Goal: Information Seeking & Learning: Learn about a topic

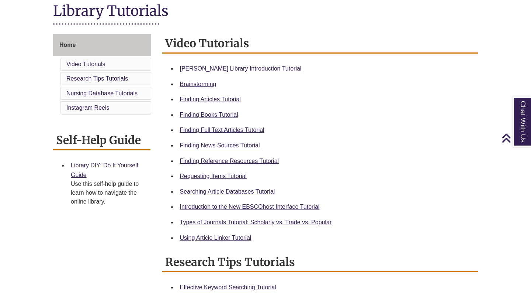
scroll to position [174, 0]
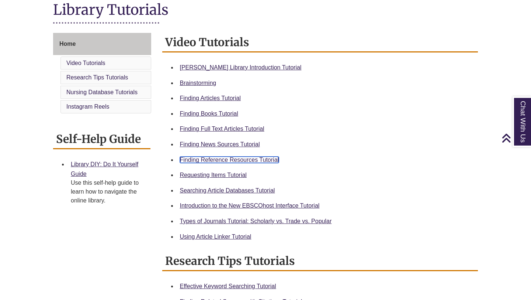
click at [249, 161] on link "Finding Reference Resources Tutorial" at bounding box center [229, 159] width 99 height 6
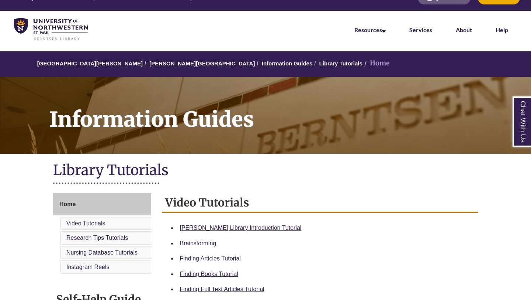
scroll to position [18, 0]
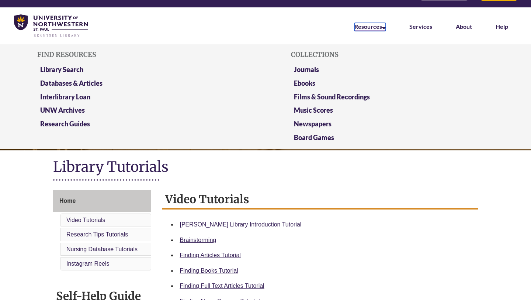
click at [377, 27] on link "Resources" at bounding box center [369, 27] width 31 height 8
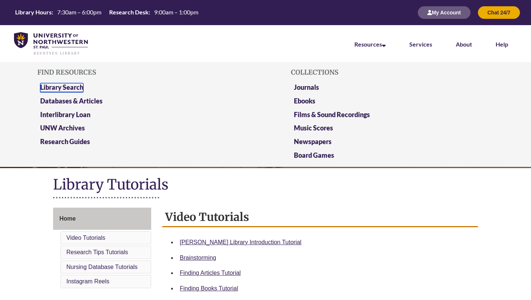
click at [76, 88] on link "Library Search" at bounding box center [61, 87] width 43 height 9
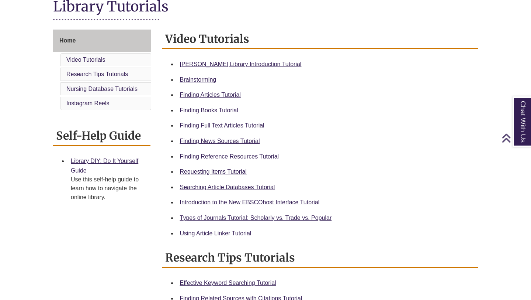
scroll to position [178, 0]
click at [238, 158] on link "Finding Reference Resources Tutorial" at bounding box center [229, 156] width 99 height 6
